Goal: Information Seeking & Learning: Learn about a topic

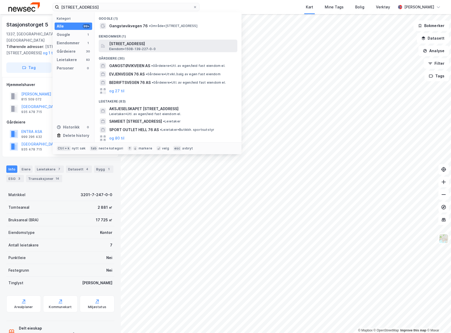
type input "[STREET_ADDRESS]"
click at [129, 46] on span "[STREET_ADDRESS]" at bounding box center [172, 44] width 126 height 6
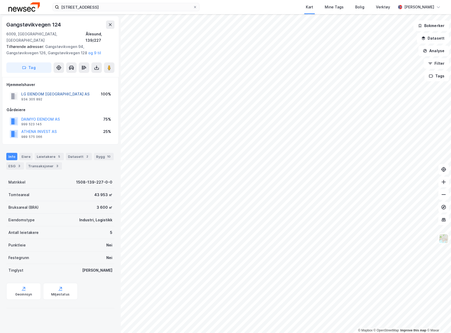
click at [0, 0] on button "LG EIENDOM [GEOGRAPHIC_DATA] AS" at bounding box center [0, 0] width 0 height 0
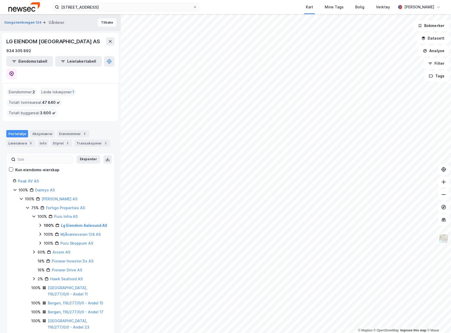
click at [100, 25] on button "Tilbake" at bounding box center [107, 22] width 19 height 8
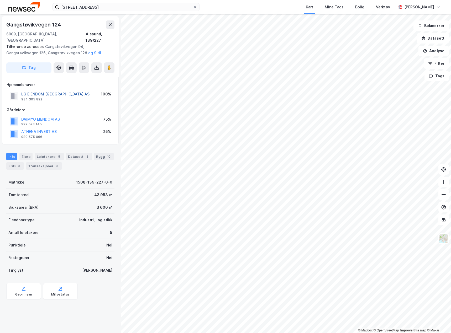
click at [0, 0] on button "LG EIENDOM [GEOGRAPHIC_DATA] AS" at bounding box center [0, 0] width 0 height 0
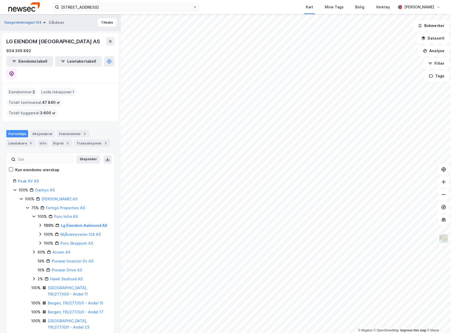
click at [42, 223] on div "100% Lg Eiendom Aalesund AS" at bounding box center [73, 226] width 70 height 6
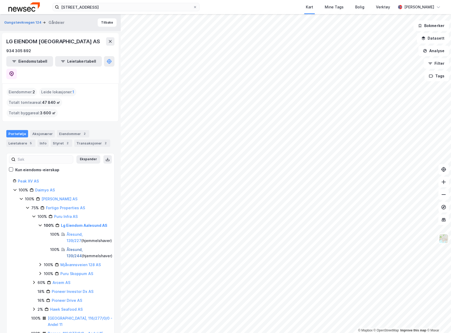
click at [83, 247] on link "Ålesund, 139/244" at bounding box center [75, 252] width 16 height 11
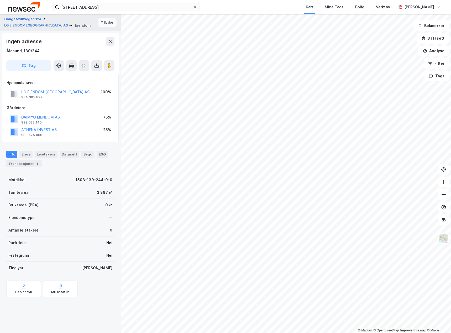
click at [103, 25] on button "Tilbake" at bounding box center [107, 22] width 19 height 8
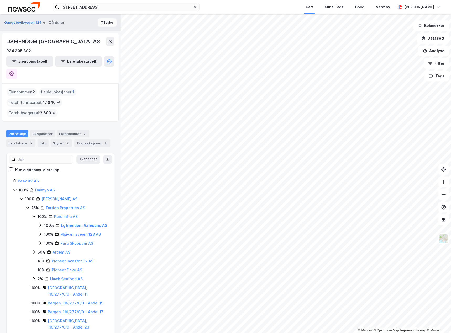
click at [107, 25] on button "Tilbake" at bounding box center [107, 22] width 19 height 8
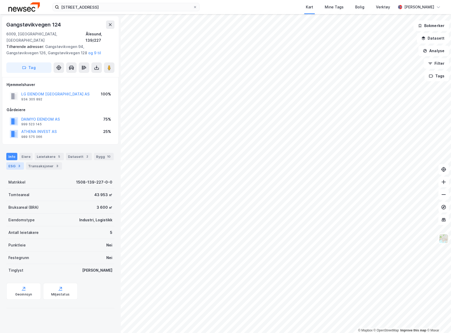
click at [10, 162] on div "ESG 3" at bounding box center [15, 165] width 18 height 7
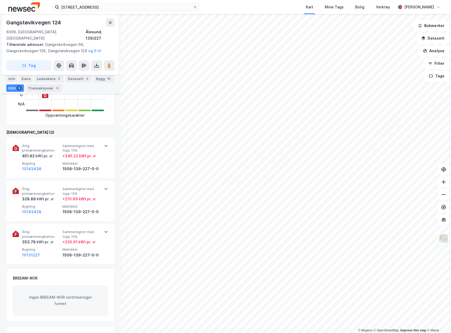
scroll to position [157, 0]
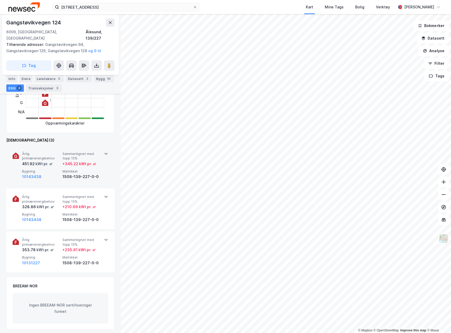
click at [51, 161] on div "kWt pr. ㎡" at bounding box center [44, 164] width 18 height 6
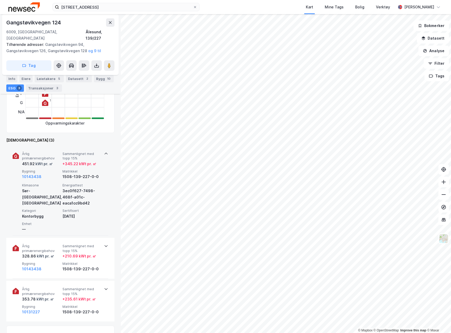
click at [51, 161] on div "kWt pr. ㎡" at bounding box center [44, 164] width 18 height 6
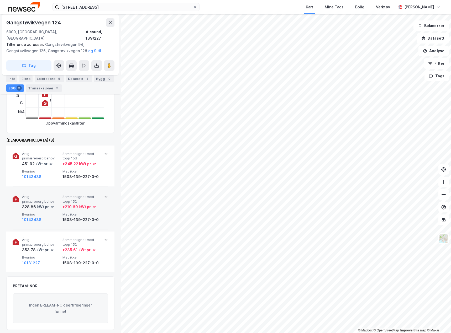
click at [52, 205] on div "Årlig primærenergibehov 328.86 kWt pr. ㎡ Sammenlignet med topp 15% + 210.69 kWt…" at bounding box center [61, 209] width 79 height 28
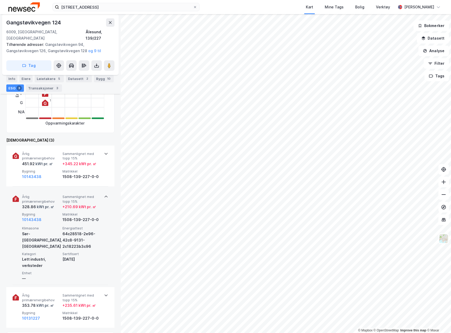
click at [52, 205] on div "Årlig primærenergibehov 328.86 kWt pr. ㎡ Sammenlignet med topp 15% + 210.69 kWt…" at bounding box center [61, 209] width 79 height 28
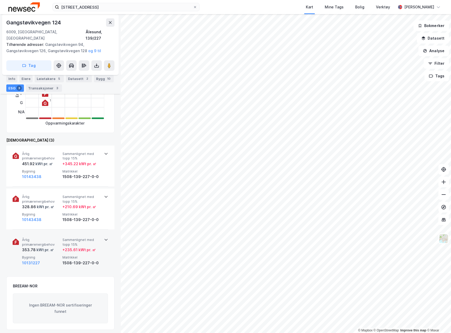
click at [53, 261] on div "Årlig primærenergibehov 353.78 kWt pr. ㎡ Sammenlignet med topp 15% + 235.61 kWt…" at bounding box center [61, 252] width 96 height 41
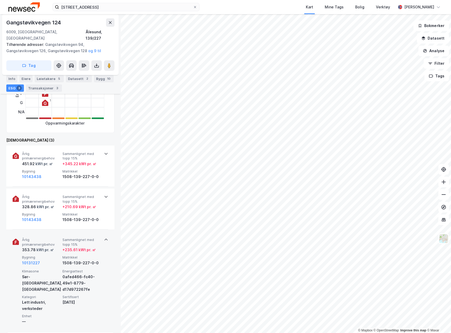
click at [53, 261] on div "Årlig primærenergibehov 353.78 kWt pr. ㎡ Sammenlignet med topp 15% + 235.61 kWt…" at bounding box center [61, 280] width 96 height 96
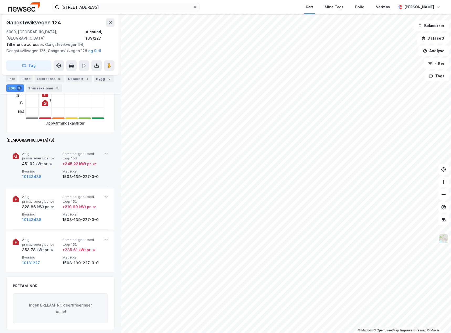
click at [51, 174] on div "10143438" at bounding box center [41, 177] width 38 height 6
